Goal: Information Seeking & Learning: Compare options

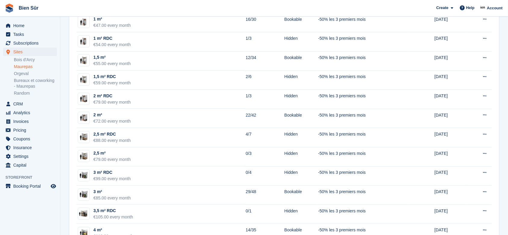
scroll to position [80, 0]
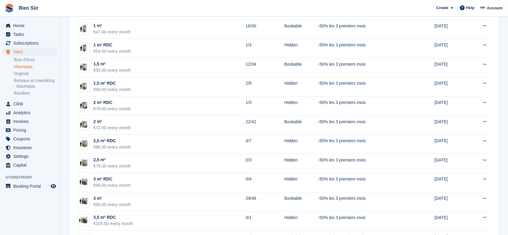
click at [30, 67] on link "Maurepas" at bounding box center [35, 67] width 43 height 6
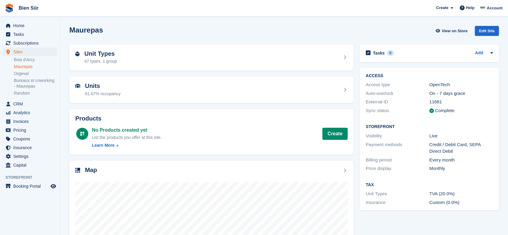
click at [118, 58] on div "Unit Types 47 types, 1 group" at bounding box center [211, 57] width 272 height 14
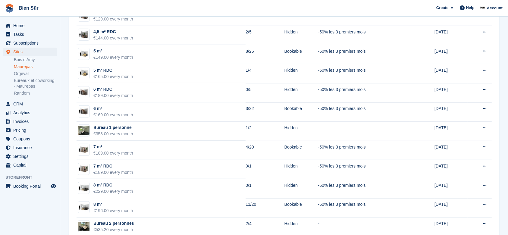
scroll to position [361, 0]
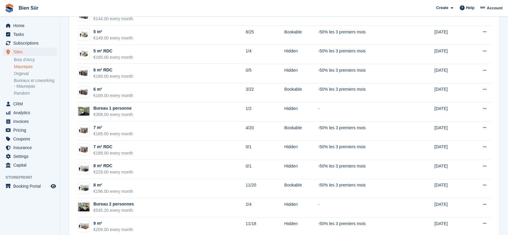
click at [83, 126] on img at bounding box center [83, 130] width 11 height 9
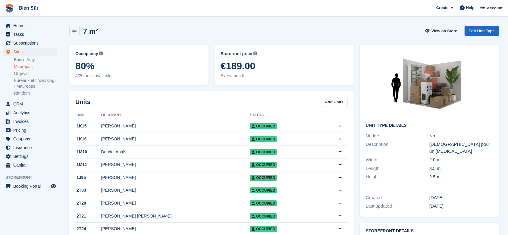
click at [72, 33] on link at bounding box center [74, 31] width 10 height 10
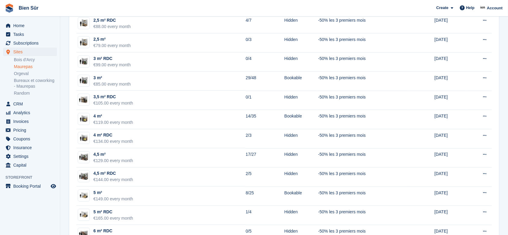
scroll to position [241, 0]
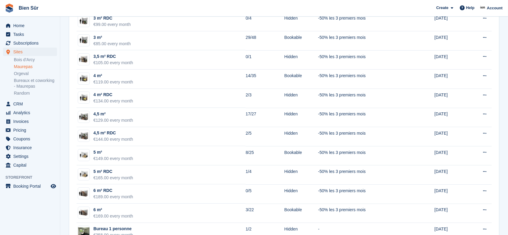
click at [128, 175] on div "€165.00 every month" at bounding box center [113, 178] width 40 height 6
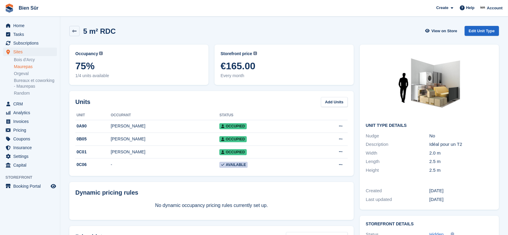
click at [77, 30] on link at bounding box center [74, 31] width 10 height 10
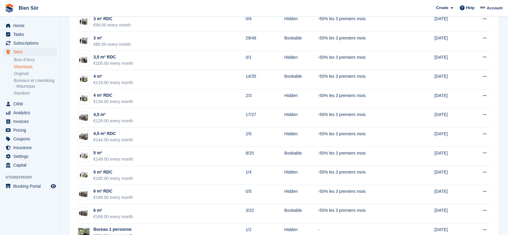
scroll to position [241, 0]
click at [110, 210] on div "6 m²" at bounding box center [113, 210] width 40 height 6
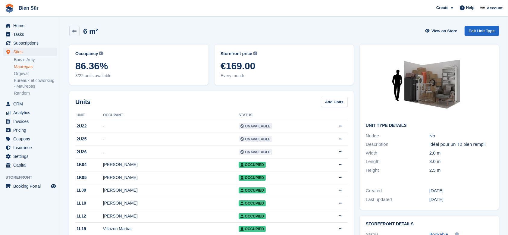
click at [75, 34] on link at bounding box center [74, 31] width 10 height 10
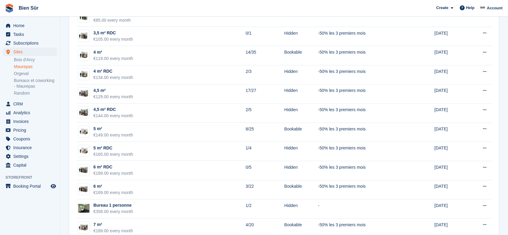
scroll to position [281, 0]
